Goal: Find specific page/section: Find specific page/section

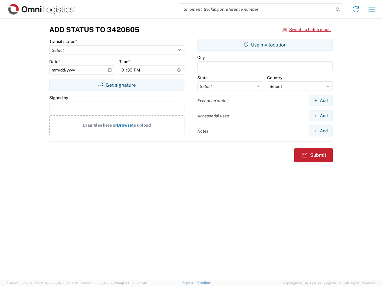
click at [256, 9] on input "search" at bounding box center [256, 9] width 154 height 11
click at [338, 10] on icon at bounding box center [337, 9] width 8 height 8
click at [355, 9] on icon at bounding box center [356, 9] width 10 height 10
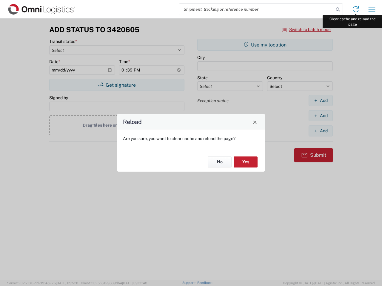
click at [372, 9] on div "Reload Are you sure, you want to clear cache and reload the page? No Yes" at bounding box center [191, 143] width 382 height 286
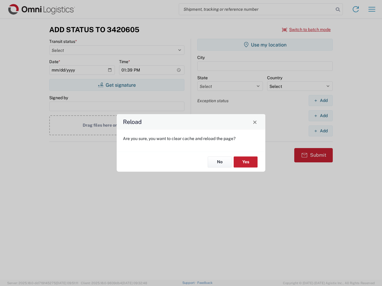
click at [306, 30] on div "Reload Are you sure, you want to clear cache and reload the page? No Yes" at bounding box center [191, 143] width 382 height 286
click at [117, 85] on div "Reload Are you sure, you want to clear cache and reload the page? No Yes" at bounding box center [191, 143] width 382 height 286
click at [265, 45] on div "Reload Are you sure, you want to clear cache and reload the page? No Yes" at bounding box center [191, 143] width 382 height 286
click at [320, 101] on div "Reload Are you sure, you want to clear cache and reload the page? No Yes" at bounding box center [191, 143] width 382 height 286
click at [320, 116] on div "Reload Are you sure, you want to clear cache and reload the page? No Yes" at bounding box center [191, 143] width 382 height 286
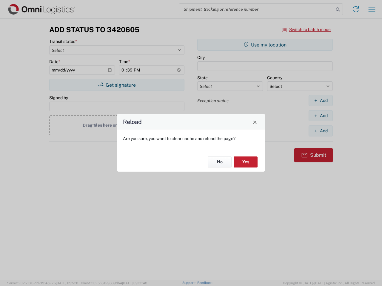
click at [320, 131] on div "Reload Are you sure, you want to clear cache and reload the page? No Yes" at bounding box center [191, 143] width 382 height 286
